Goal: Task Accomplishment & Management: Use online tool/utility

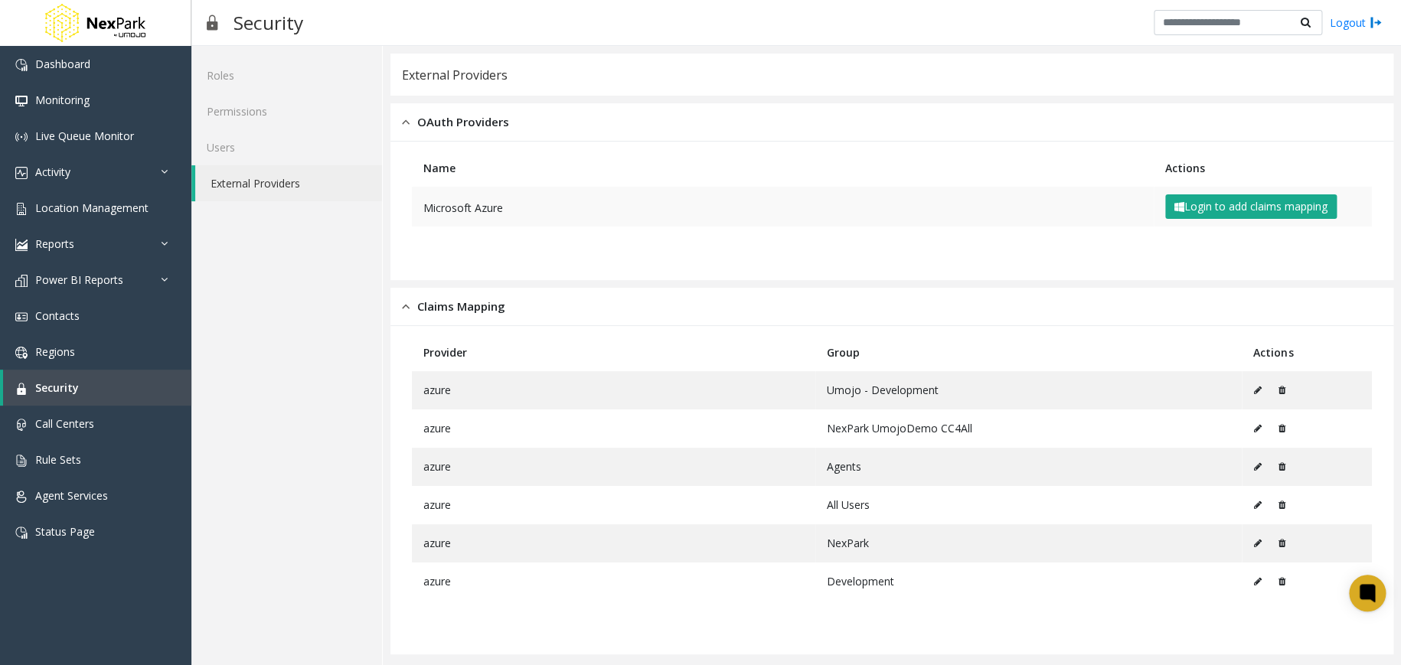
click at [1214, 218] on td "Login to add claims mapping" at bounding box center [1263, 207] width 218 height 40
click at [1255, 211] on button "Login to add claims mapping" at bounding box center [1250, 206] width 171 height 24
click at [1249, 208] on button "Login to add claims mapping" at bounding box center [1250, 206] width 171 height 24
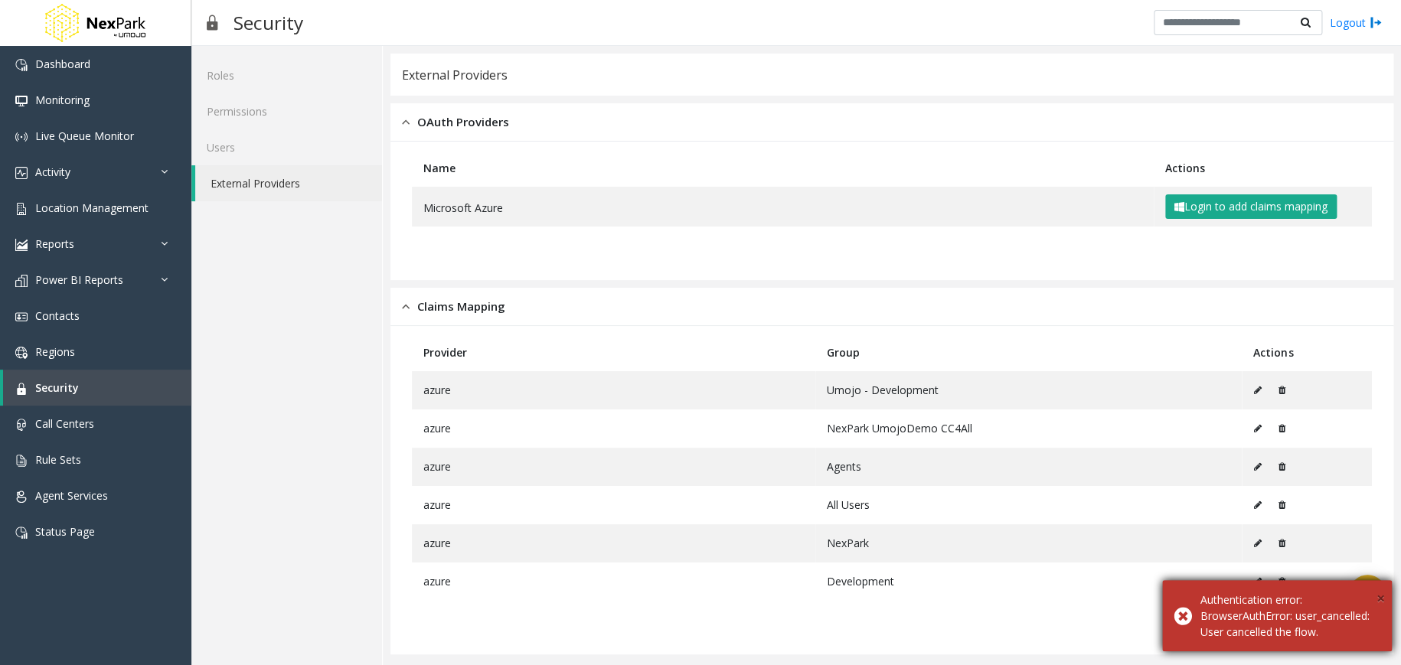
click at [1377, 588] on span "×" at bounding box center [1380, 598] width 8 height 21
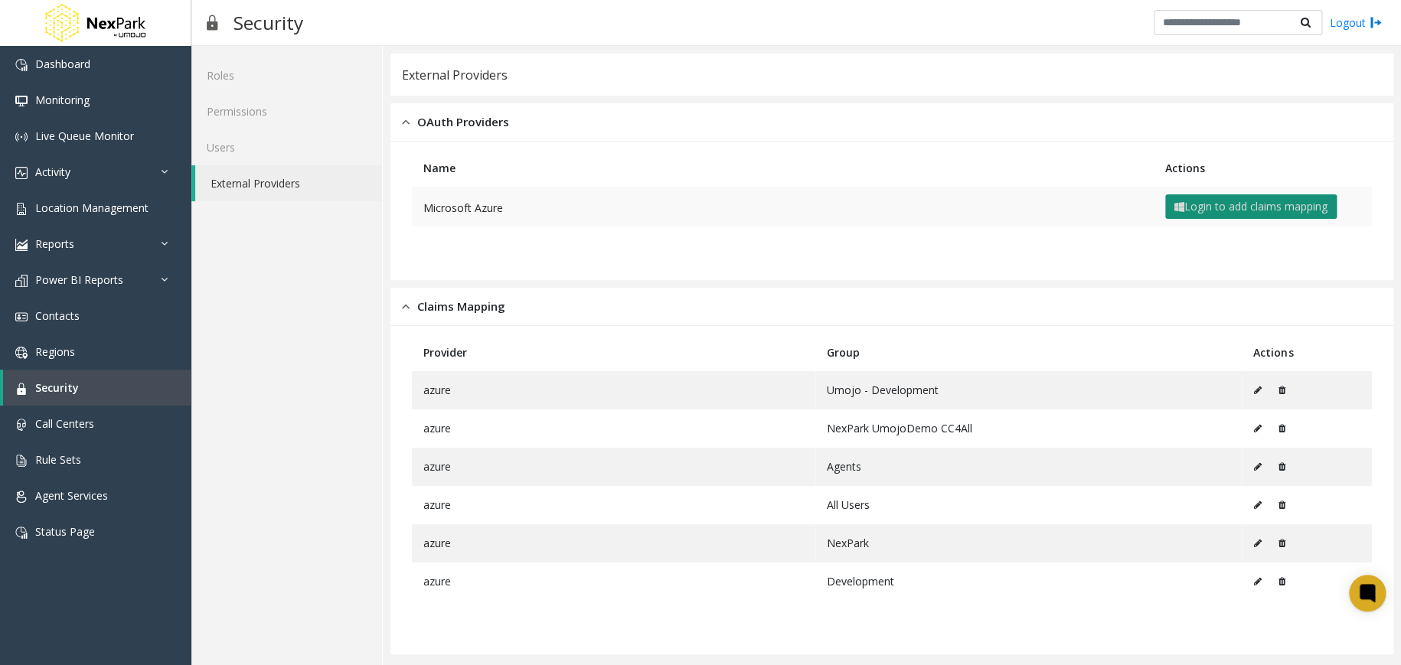
click at [1277, 201] on button "Login to add claims mapping" at bounding box center [1250, 206] width 171 height 24
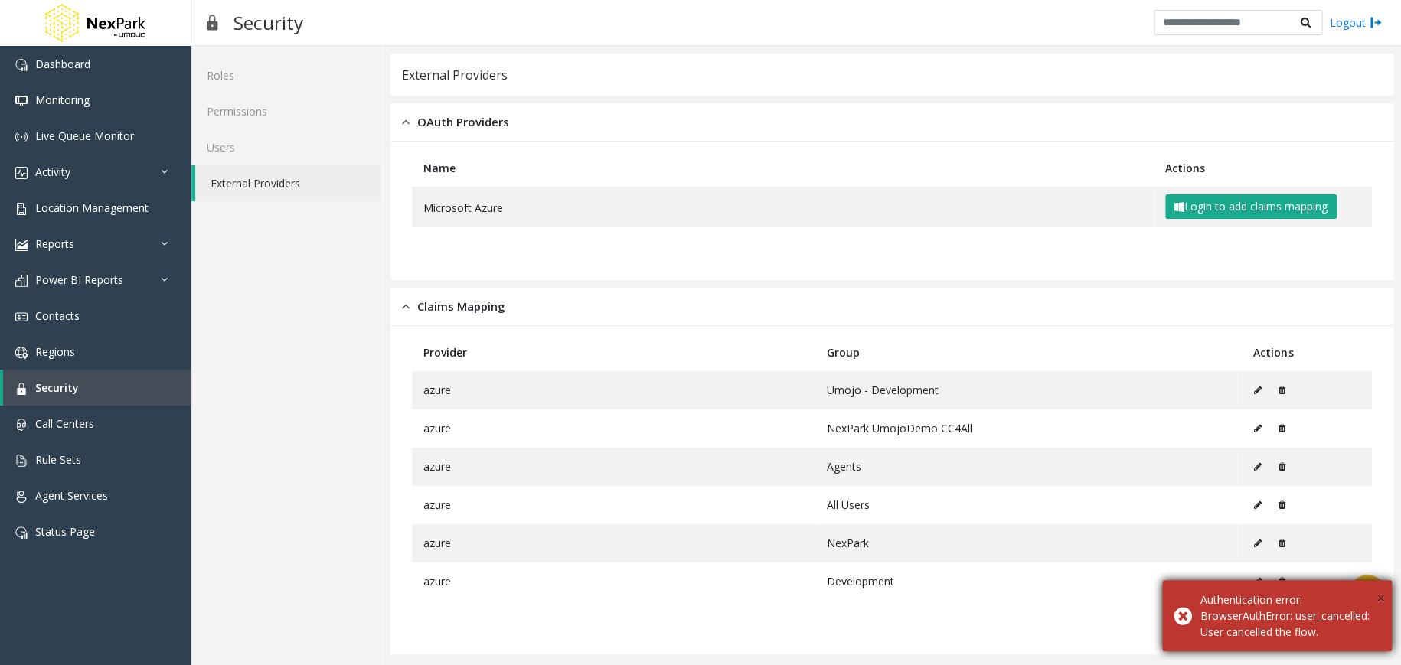
click at [1376, 588] on span "×" at bounding box center [1380, 598] width 8 height 21
